Goal: Task Accomplishment & Management: Complete application form

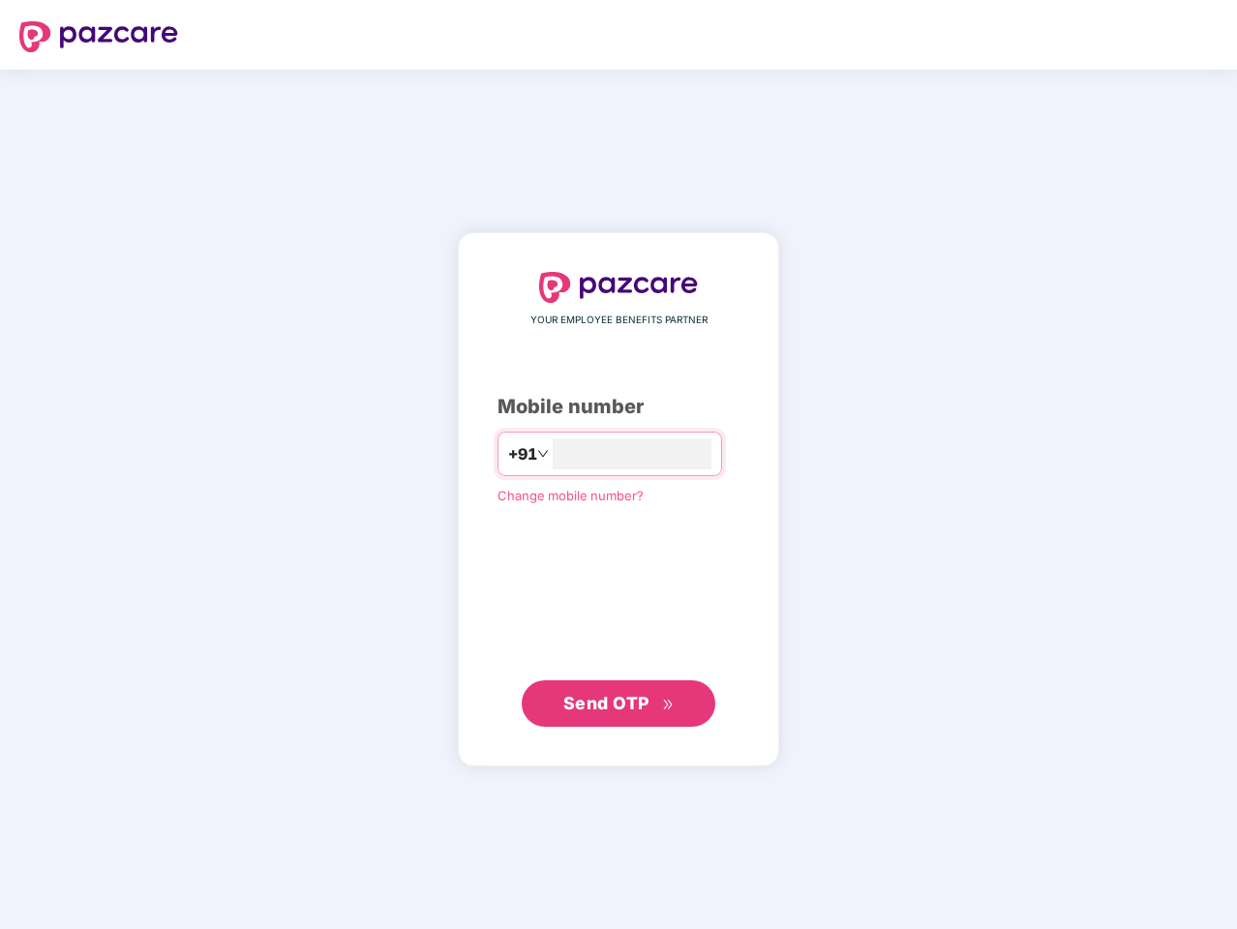
click at [618, 464] on input "number" at bounding box center [631, 453] width 159 height 31
click at [99, 37] on img at bounding box center [98, 36] width 159 height 31
click at [508, 454] on span "+91" at bounding box center [522, 454] width 29 height 24
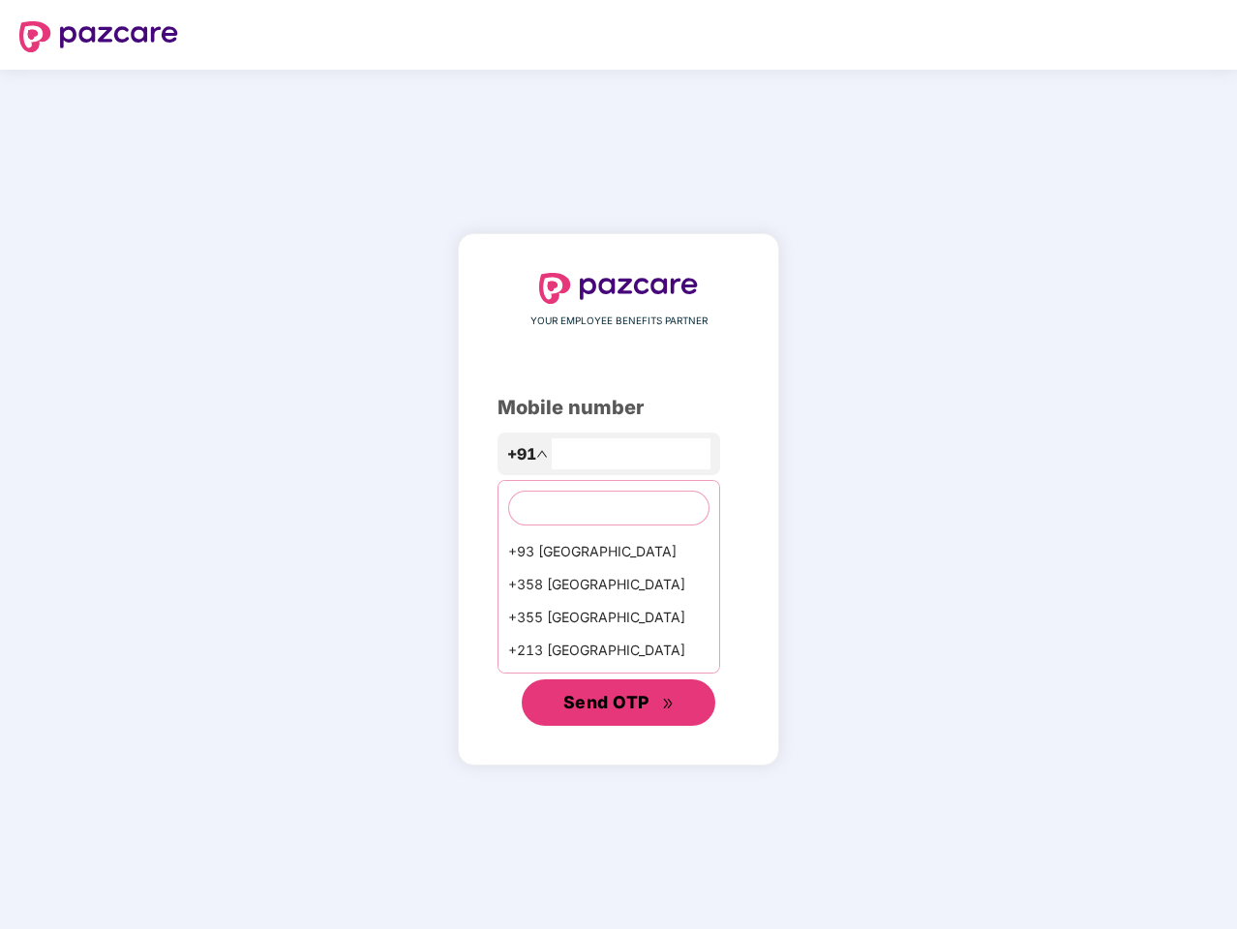
click at [618, 703] on span "Send OTP" at bounding box center [606, 702] width 86 height 20
